Goal: Contribute content: Add original content to the website for others to see

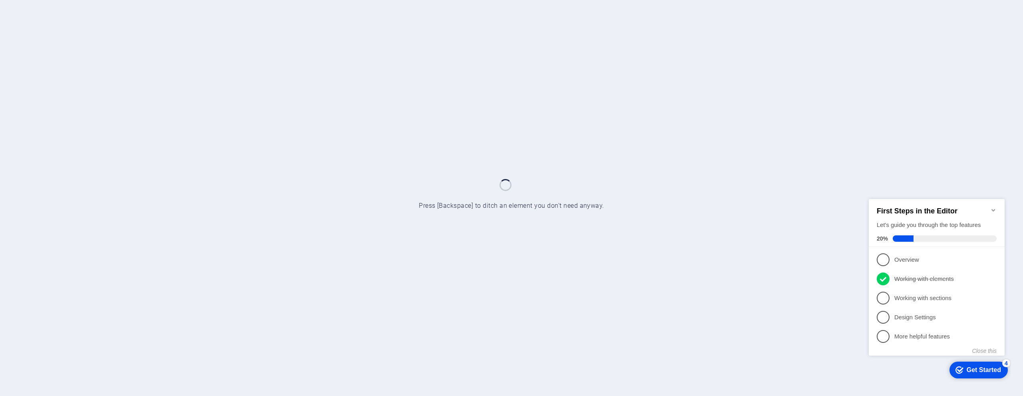
click at [993, 207] on icon "Minimize checklist" at bounding box center [994, 210] width 6 height 6
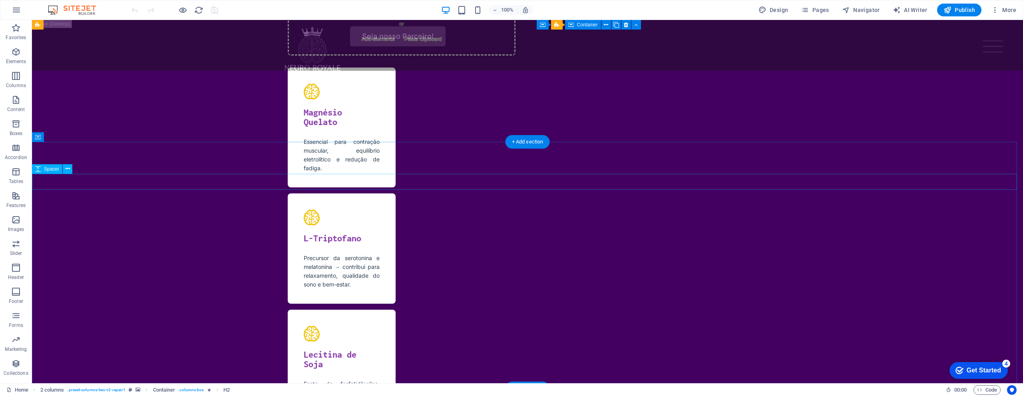
scroll to position [5176, 0]
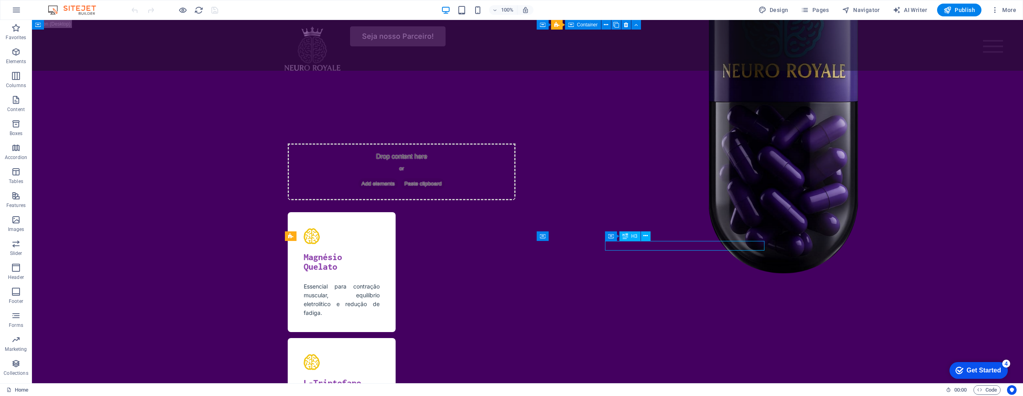
scroll to position [5096, 0]
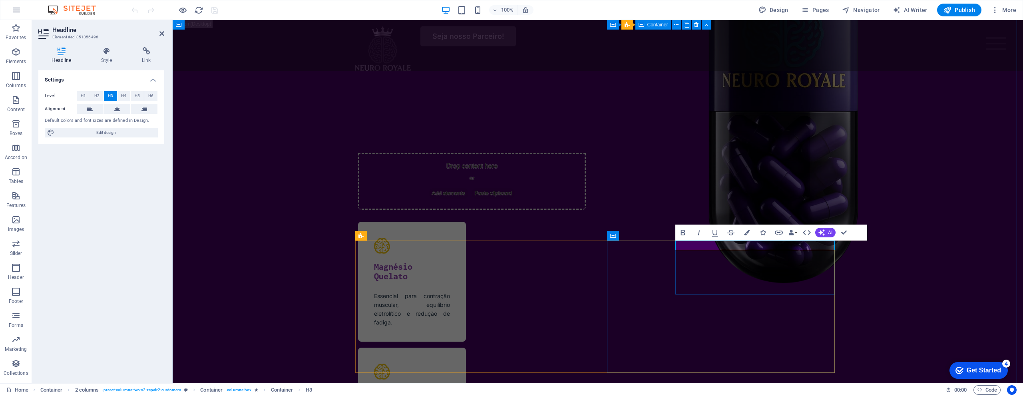
drag, startPoint x: 759, startPoint y: 248, endPoint x: 750, endPoint y: 247, distance: 8.5
drag, startPoint x: 686, startPoint y: 244, endPoint x: 647, endPoint y: 246, distance: 38.4
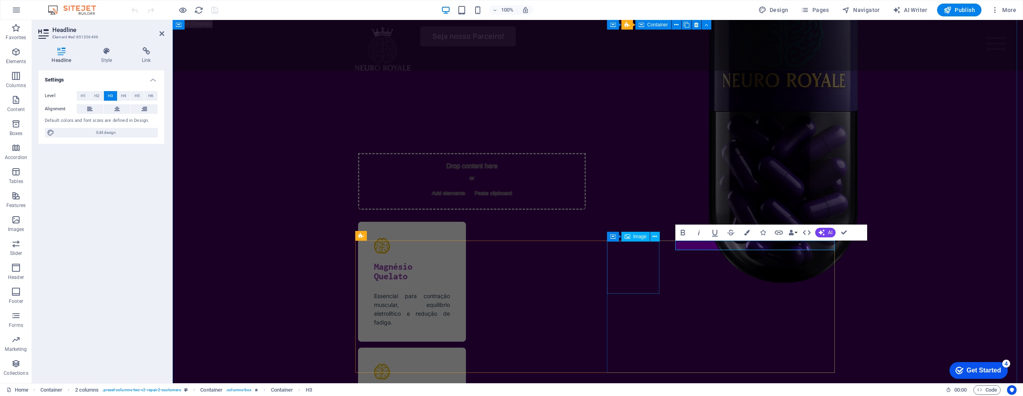
drag, startPoint x: 752, startPoint y: 245, endPoint x: 858, endPoint y: 244, distance: 106.3
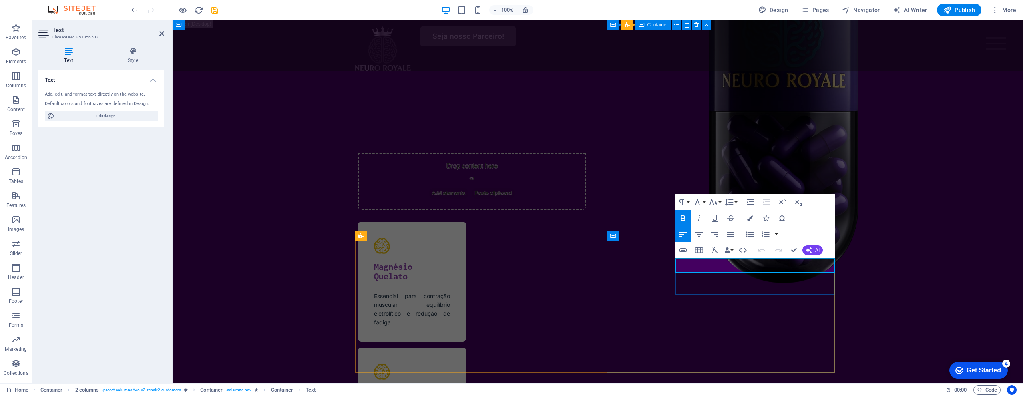
drag, startPoint x: 781, startPoint y: 264, endPoint x: 631, endPoint y: 262, distance: 149.9
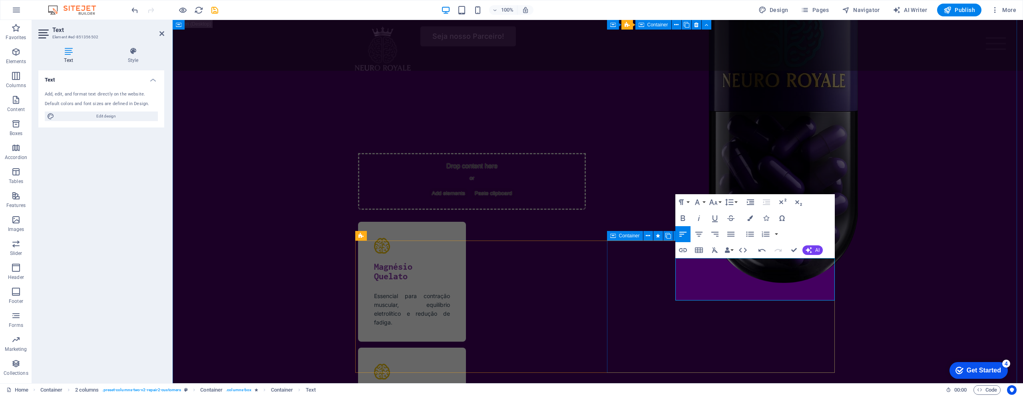
scroll to position [202, 0]
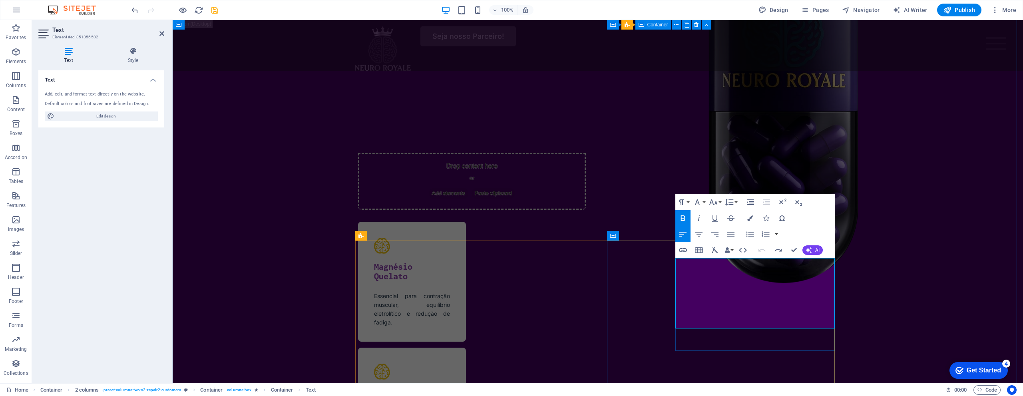
scroll to position [202, 0]
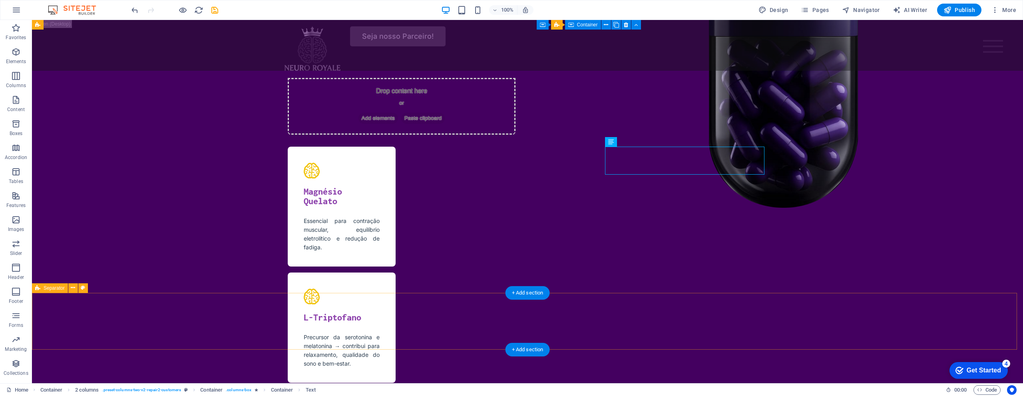
scroll to position [5296, 0]
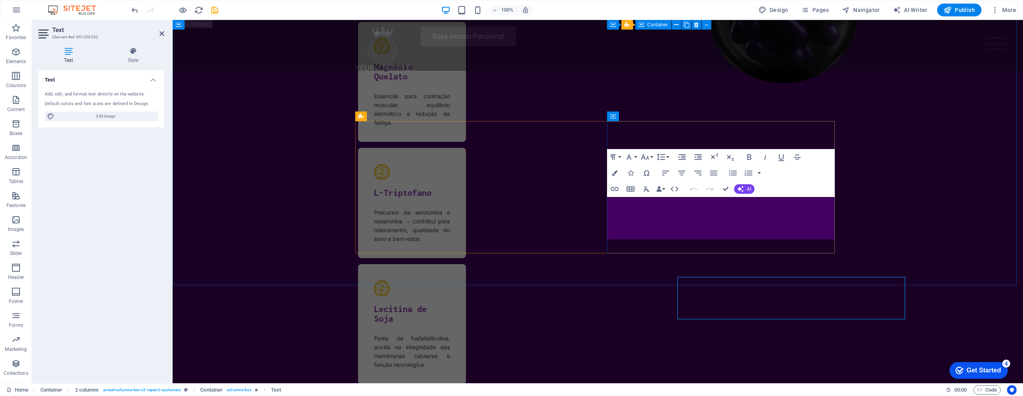
scroll to position [5216, 0]
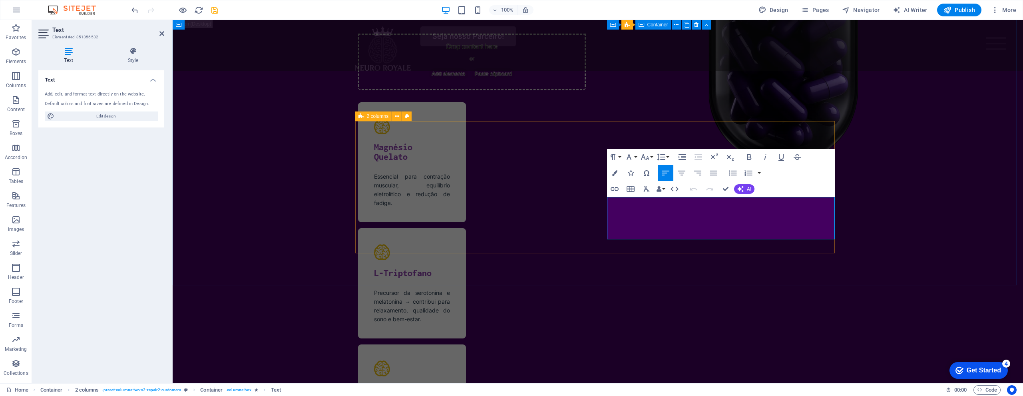
drag, startPoint x: 694, startPoint y: 236, endPoint x: 544, endPoint y: 190, distance: 157.2
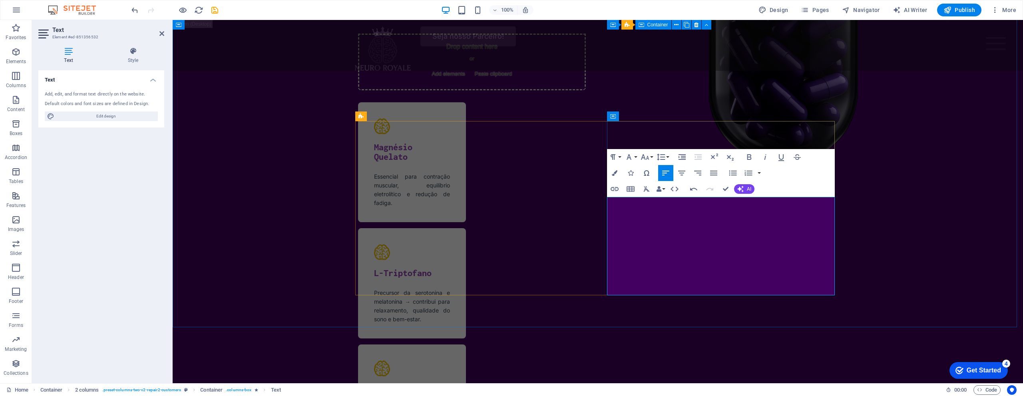
scroll to position [3095, 2]
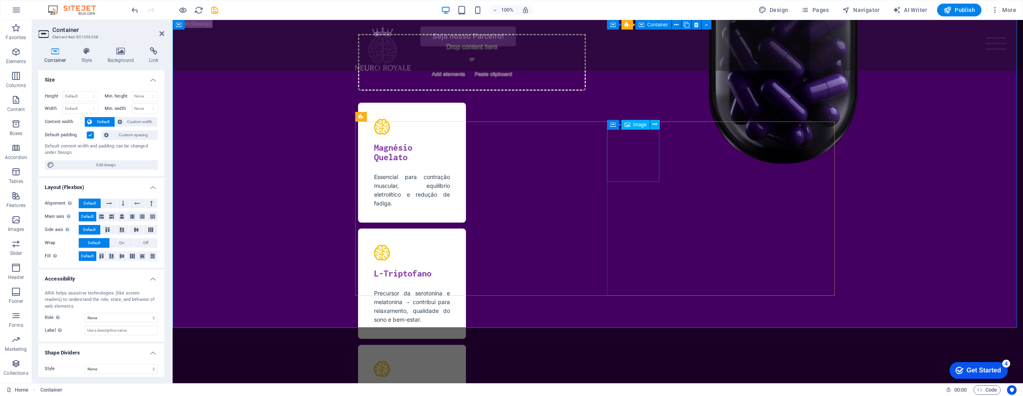
select select "px"
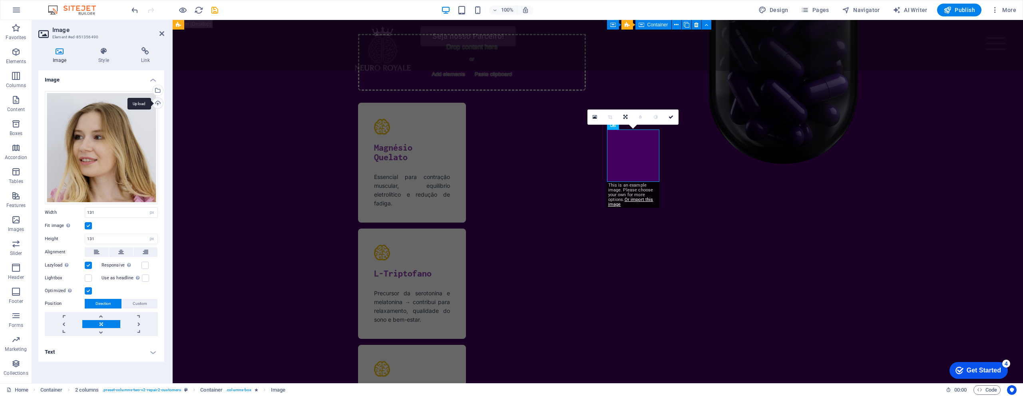
click at [158, 102] on div "Upload" at bounding box center [157, 104] width 12 height 12
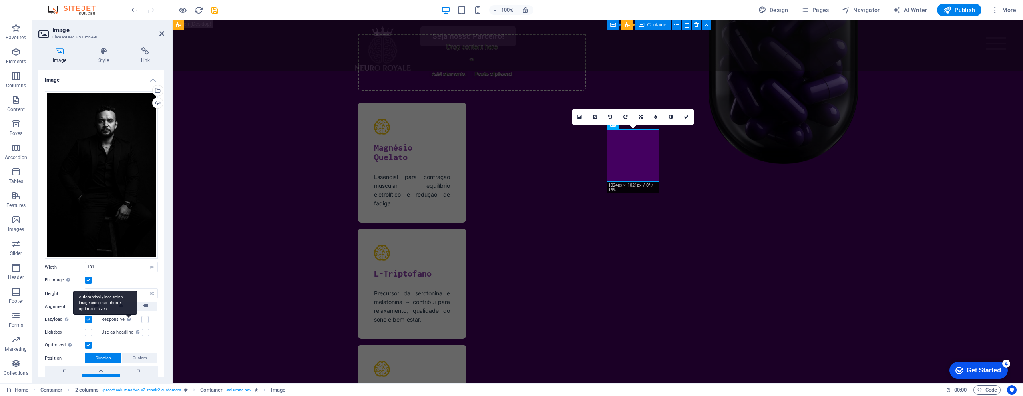
click at [127, 307] on div "Automatically load retina image and smartphone optimized sizes." at bounding box center [105, 303] width 64 height 24
click at [0, 0] on input "Responsive Automatically load retina image and smartphone optimized sizes." at bounding box center [0, 0] width 0 height 0
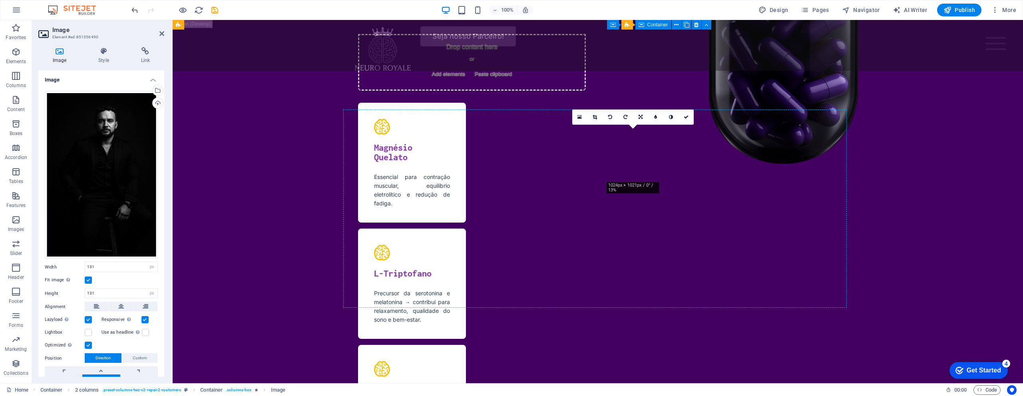
drag, startPoint x: 644, startPoint y: 156, endPoint x: 643, endPoint y: 191, distance: 35.2
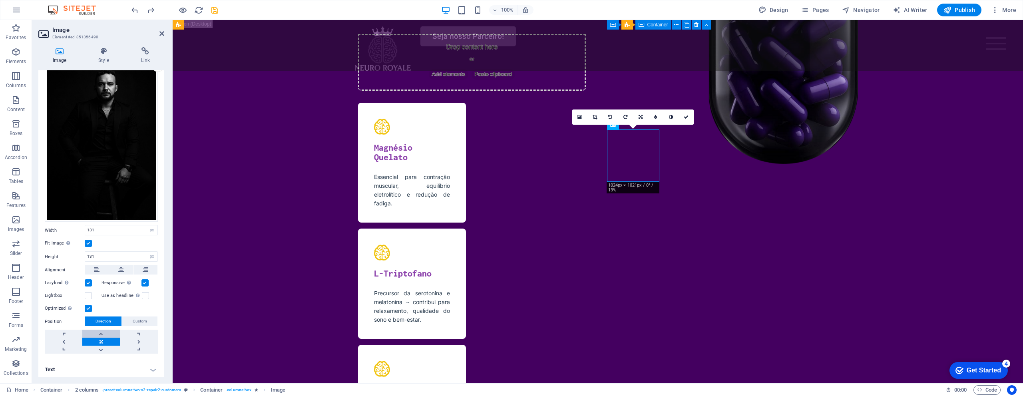
click at [98, 334] on link at bounding box center [101, 334] width 38 height 8
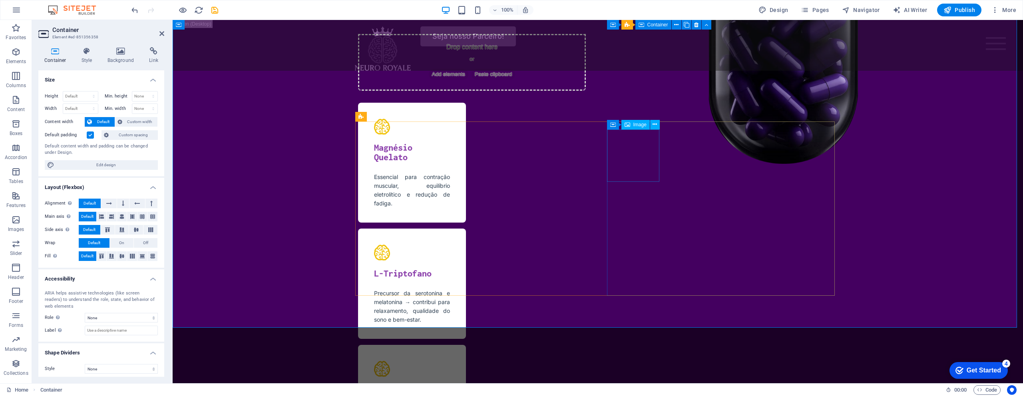
scroll to position [5296, 0]
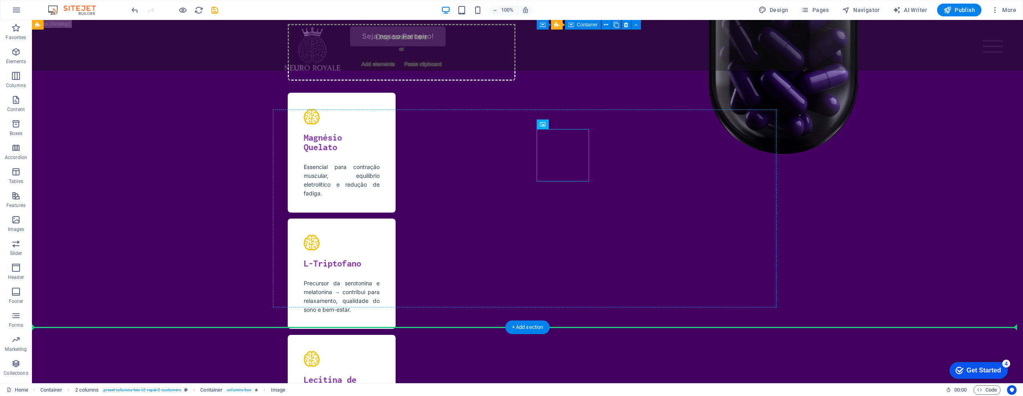
drag, startPoint x: 502, startPoint y: 144, endPoint x: 578, endPoint y: 125, distance: 78.2
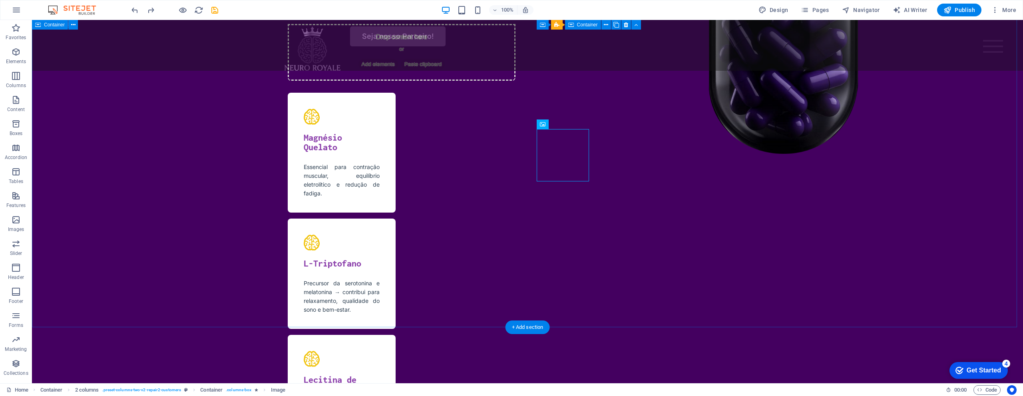
click at [219, 10] on icon "save" at bounding box center [214, 10] width 9 height 9
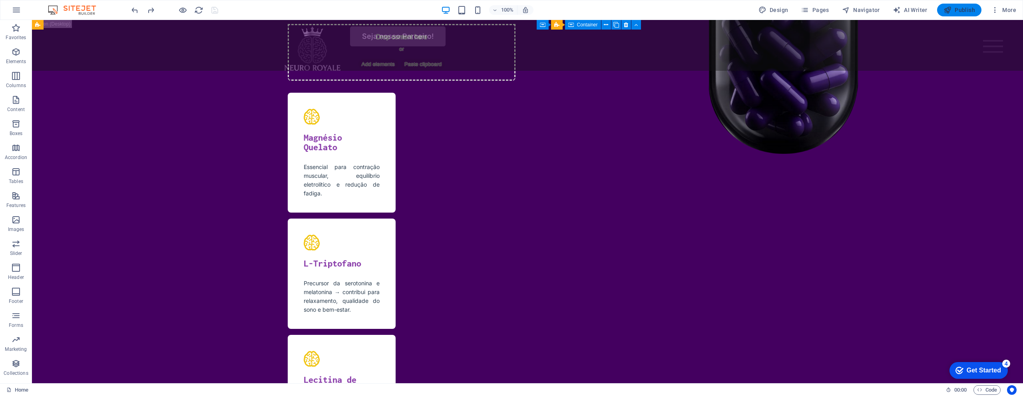
click at [975, 8] on span "Publish" at bounding box center [960, 10] width 32 height 8
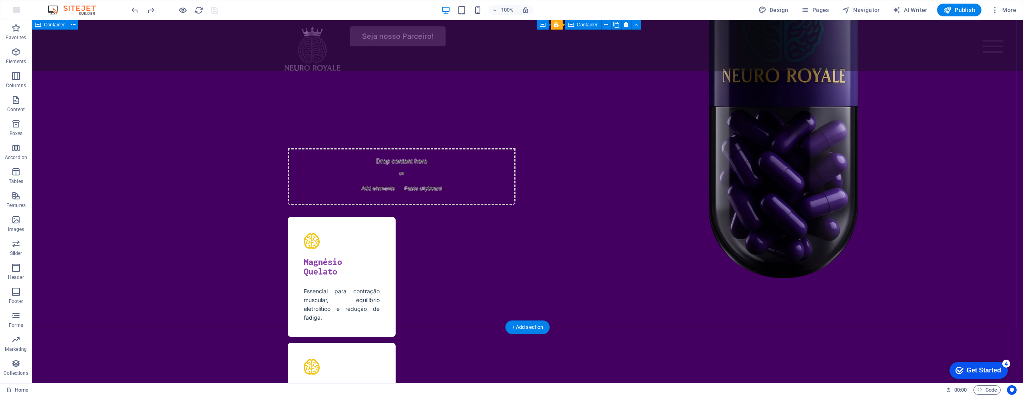
scroll to position [5056, 0]
